Goal: Find specific page/section: Find specific page/section

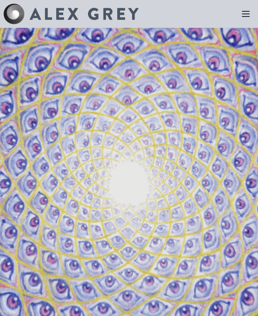
click at [245, 14] on icon at bounding box center [245, 13] width 7 height 5
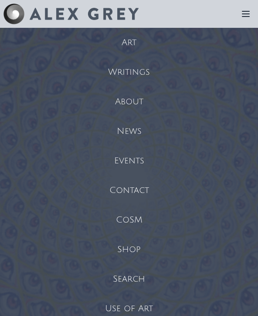
click at [145, 99] on div "About" at bounding box center [129, 102] width 258 height 30
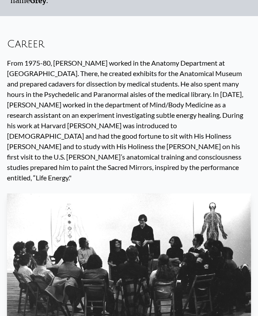
scroll to position [3117, 0]
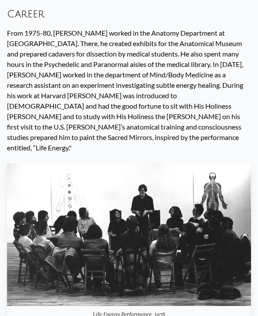
scroll to position [3120, 0]
